Goal: Obtain resource: Obtain resource

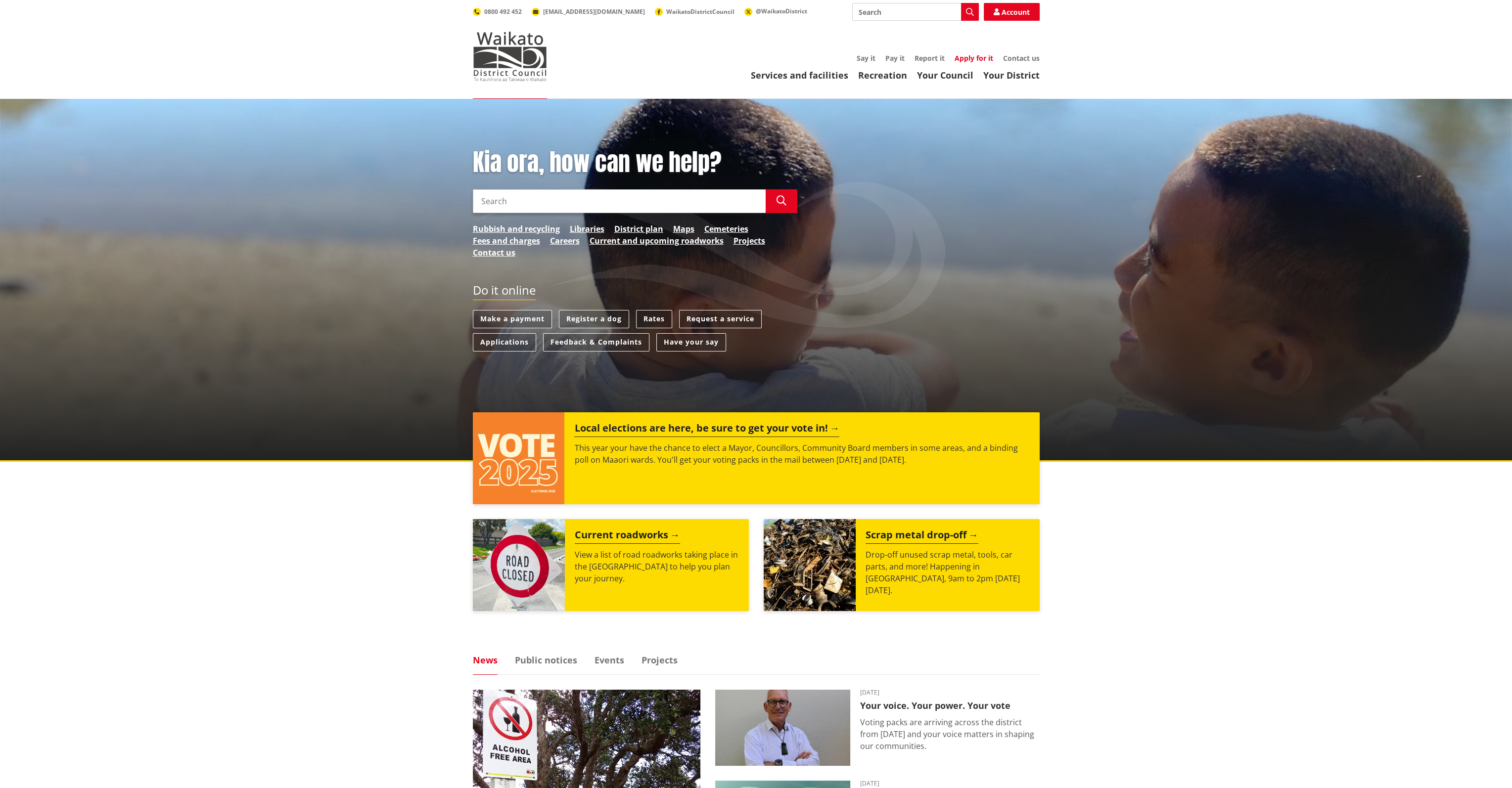
click at [961, 56] on link "Apply for it" at bounding box center [974, 58] width 39 height 9
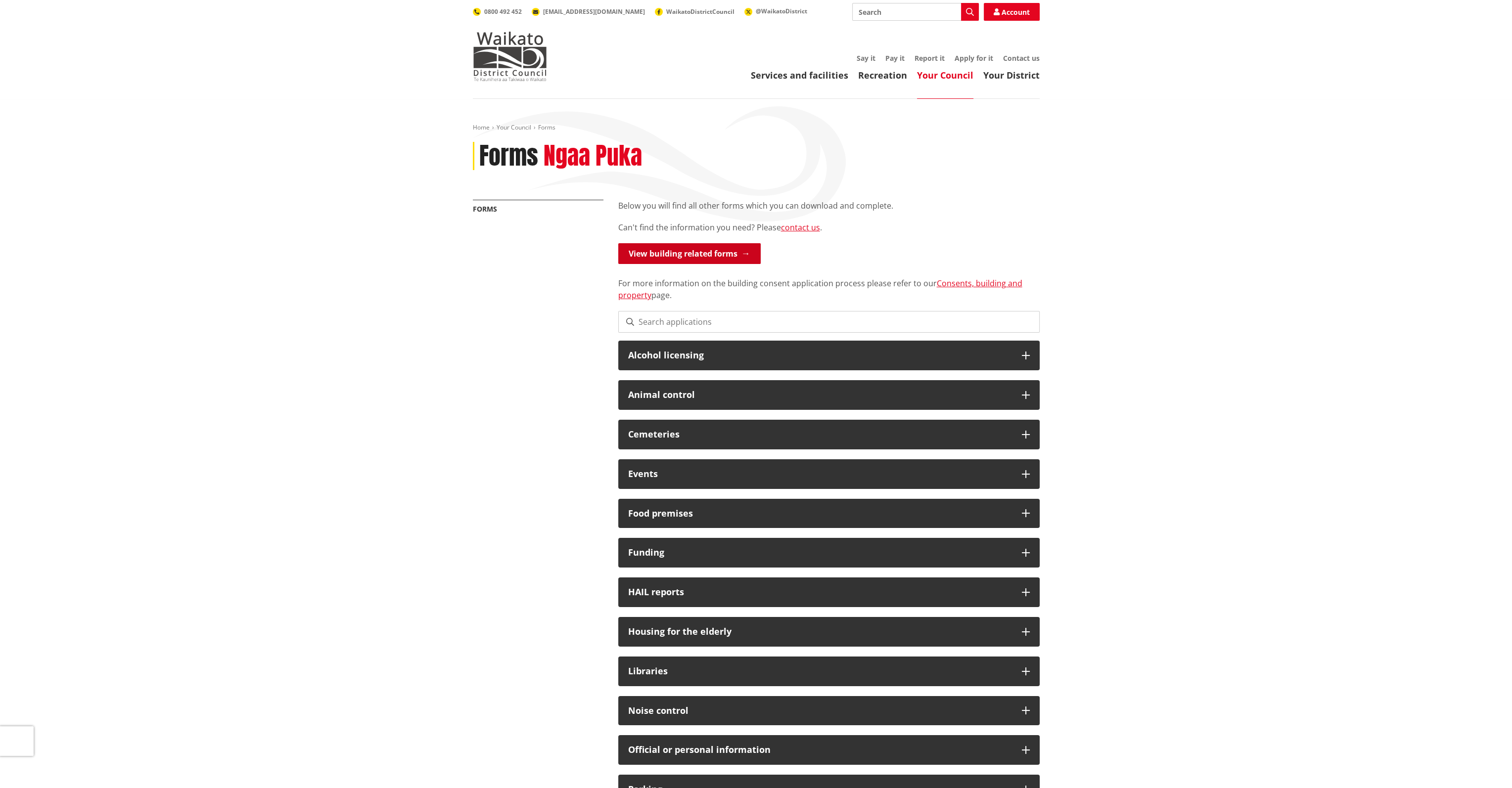
click at [663, 250] on link "View building related forms" at bounding box center [689, 253] width 143 height 21
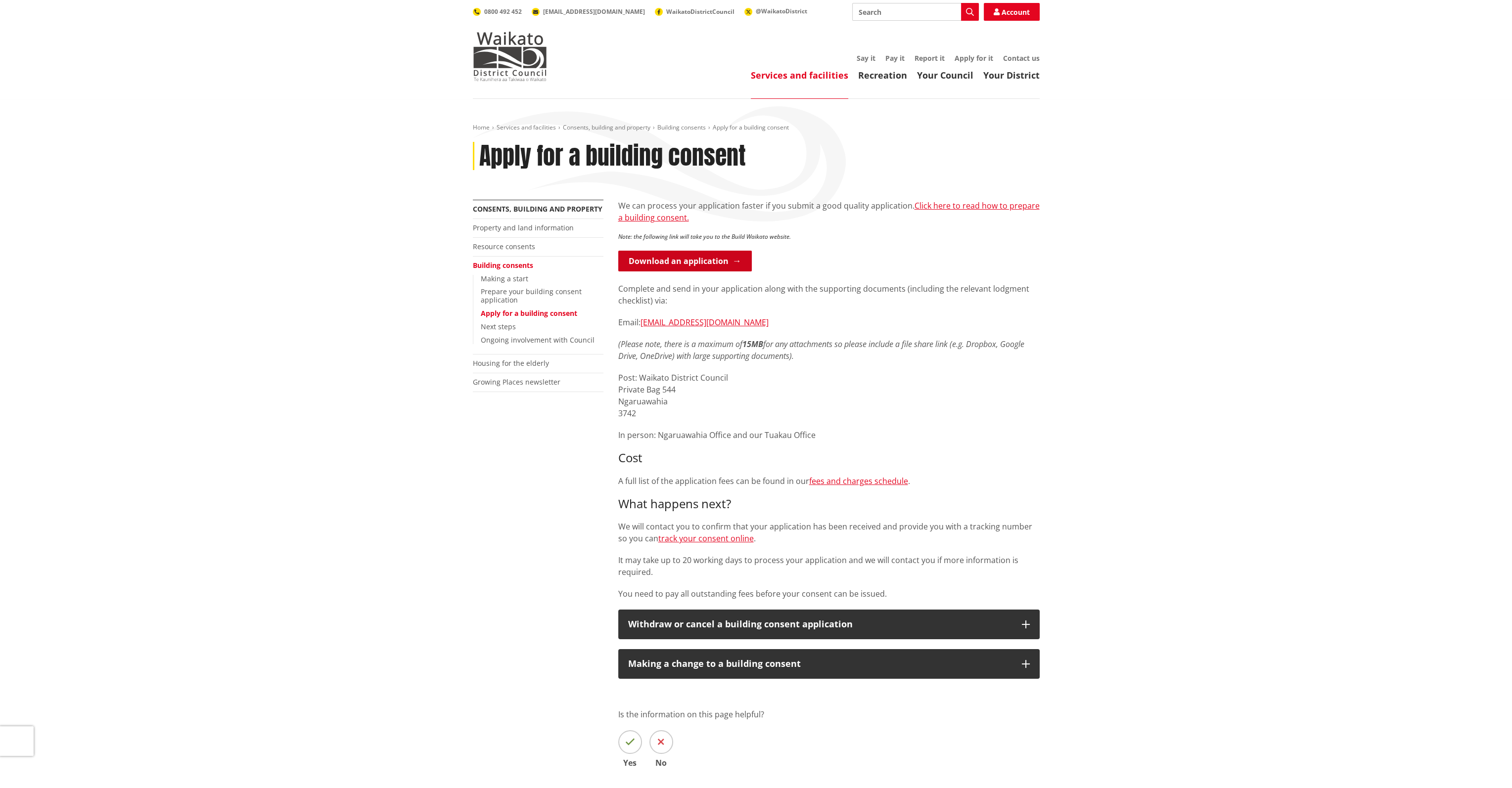
click at [694, 259] on link "Download an application" at bounding box center [685, 261] width 134 height 21
